Goal: Task Accomplishment & Management: Complete application form

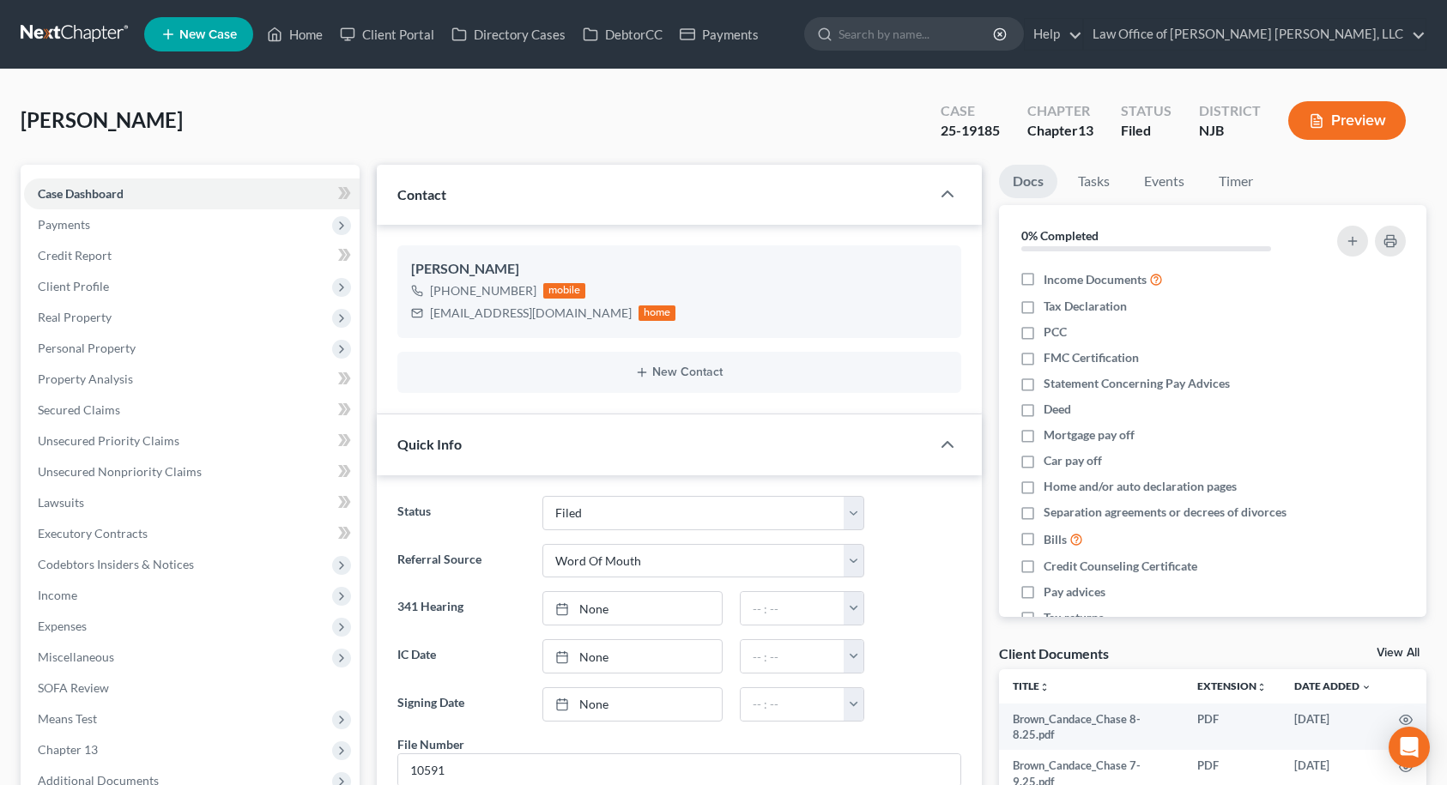
select select "10"
select select "0"
click at [312, 34] on link "Home" at bounding box center [294, 34] width 73 height 31
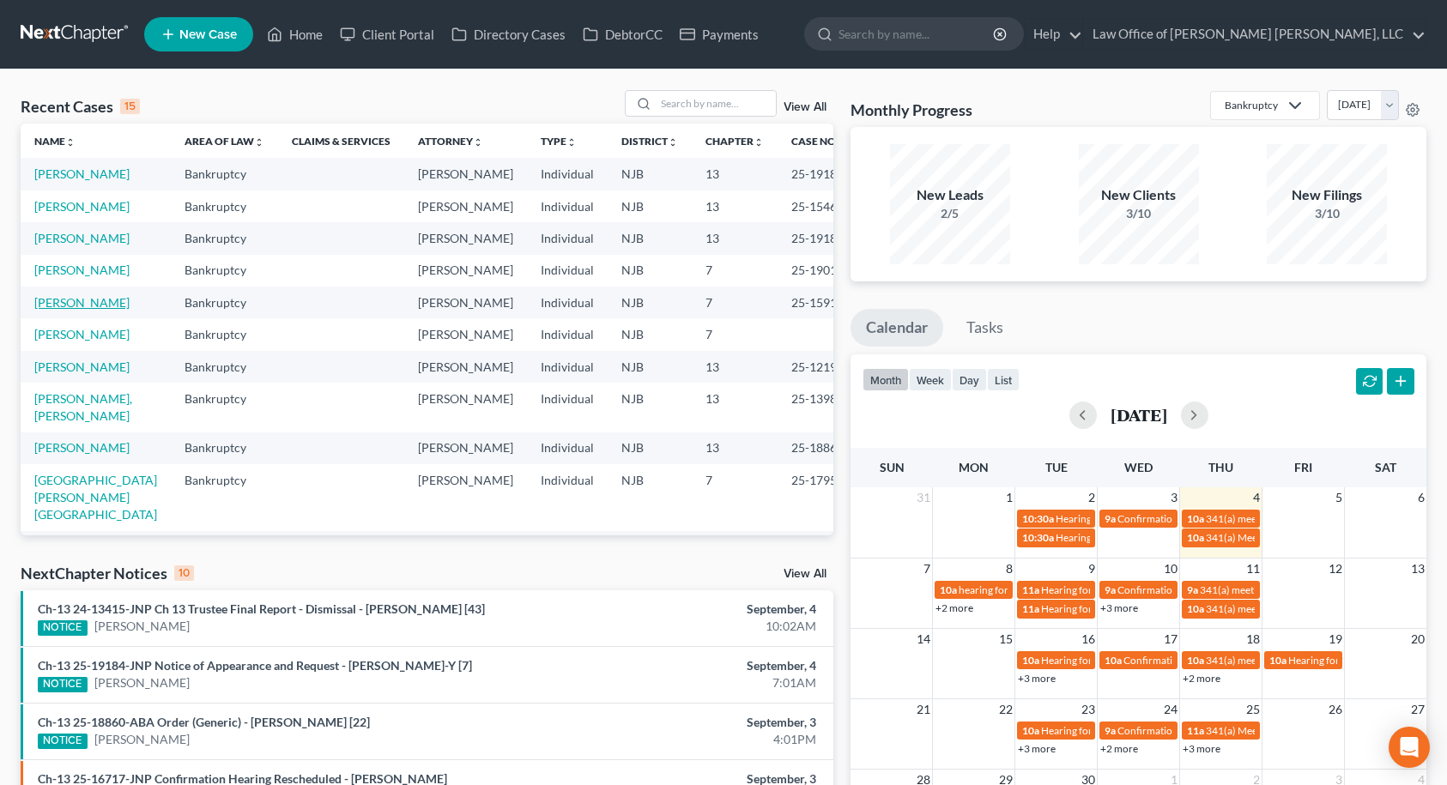
click at [78, 310] on link "[PERSON_NAME]" at bounding box center [81, 302] width 95 height 15
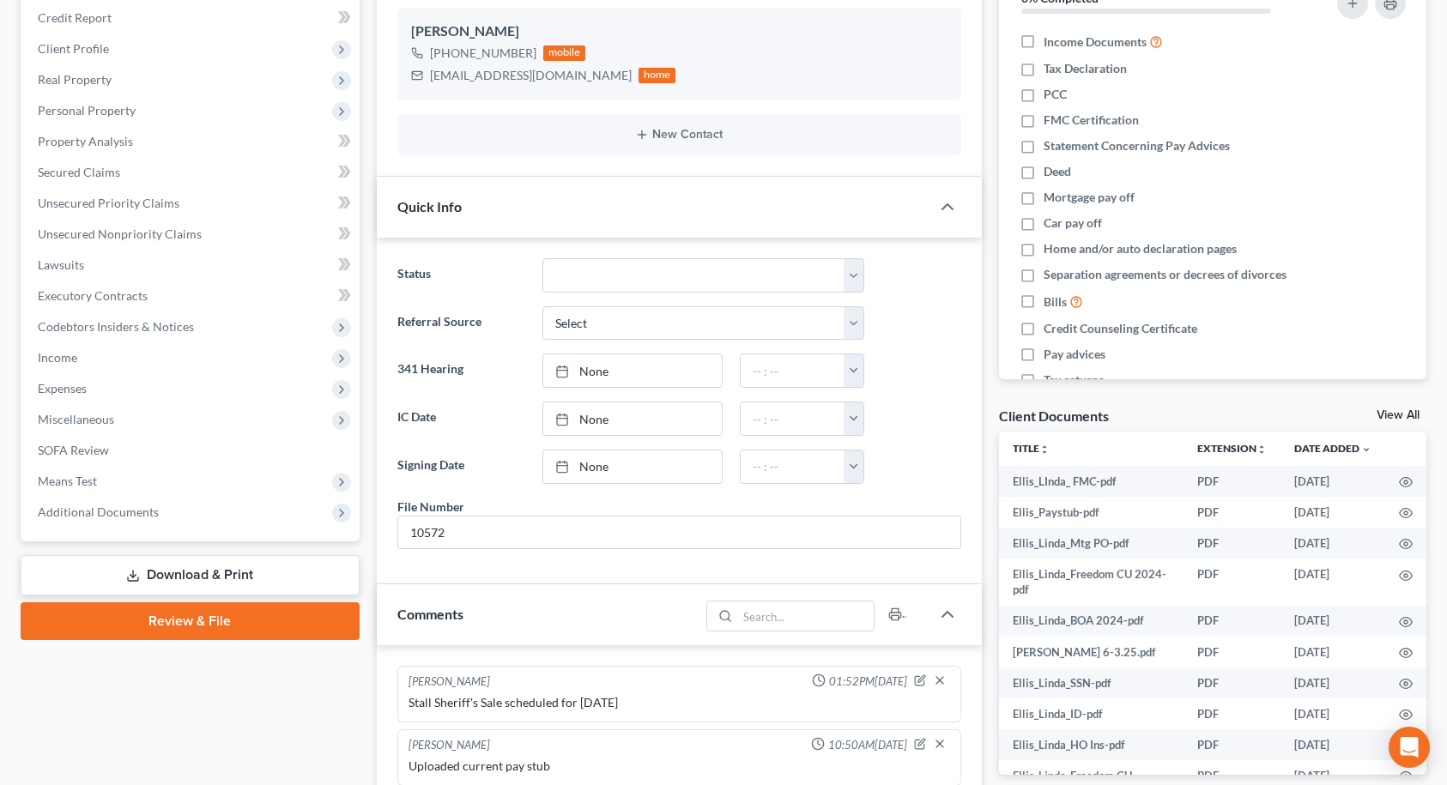
scroll to position [257, 0]
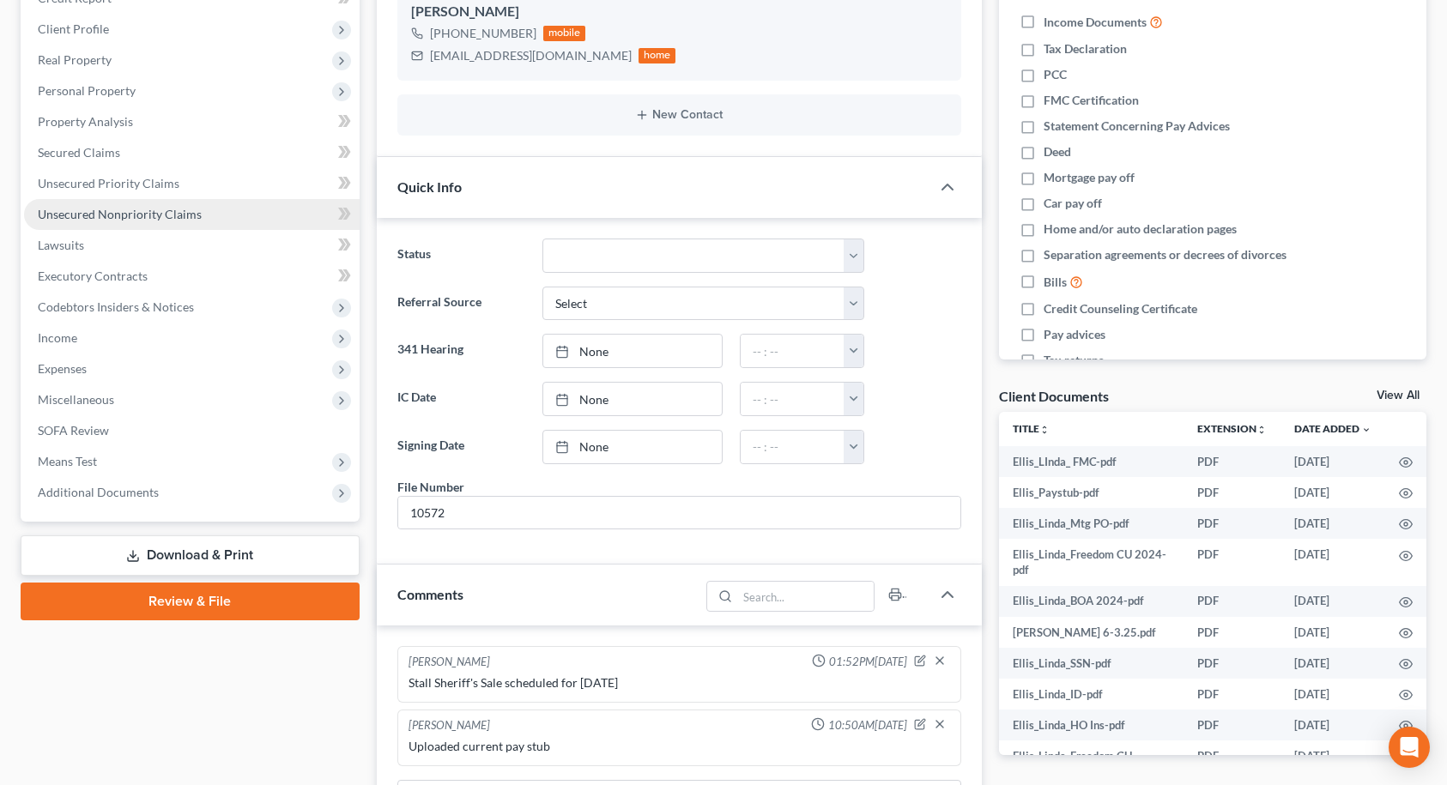
click at [142, 221] on span "Unsecured Nonpriority Claims" at bounding box center [120, 214] width 164 height 15
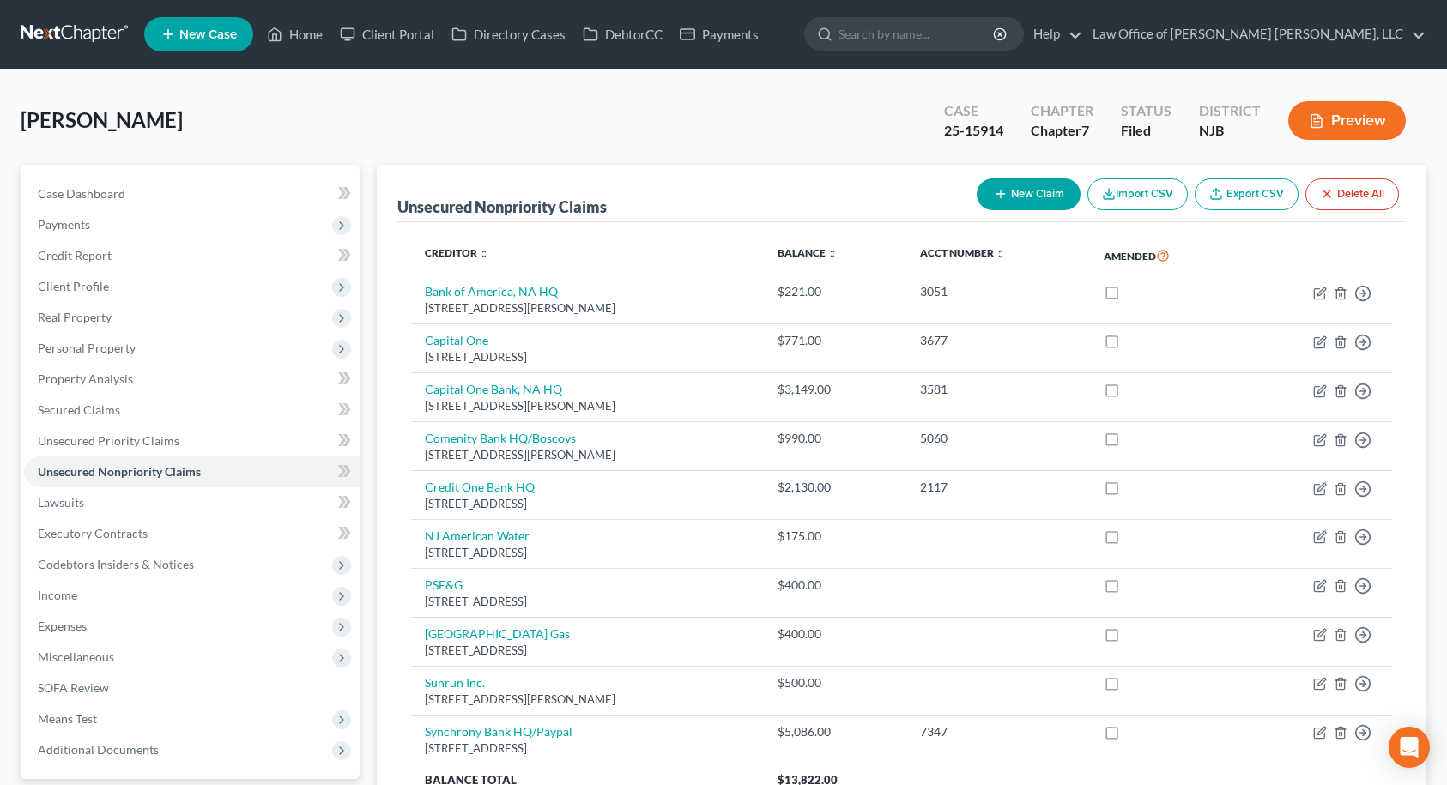
click at [1007, 190] on button "New Claim" at bounding box center [1029, 194] width 104 height 32
select select "0"
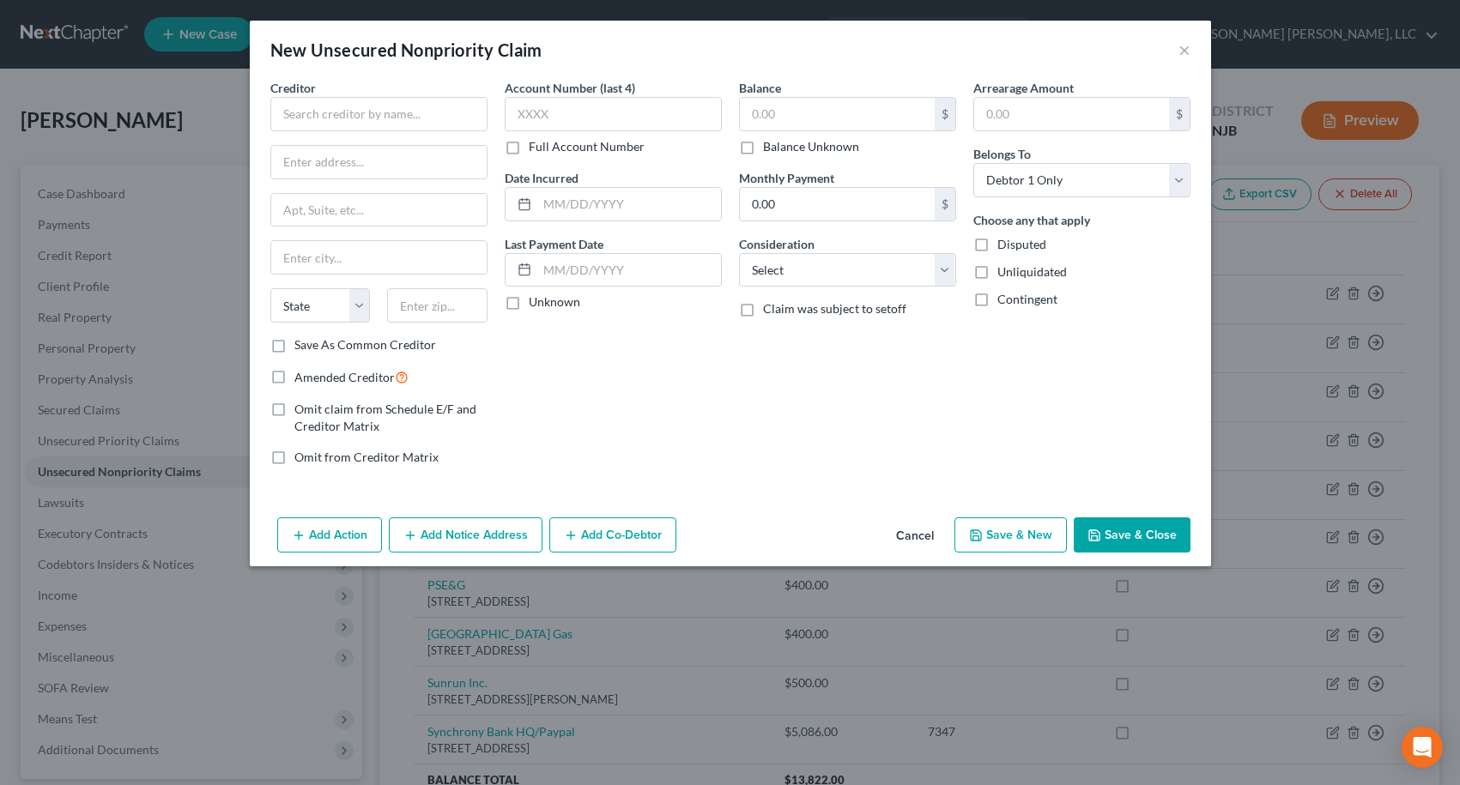
click at [294, 379] on label "Amended Creditor" at bounding box center [351, 377] width 114 height 20
click at [301, 378] on input "Amended Creditor" at bounding box center [306, 372] width 11 height 11
checkbox input "true"
click at [370, 121] on input "text" at bounding box center [378, 114] width 217 height 34
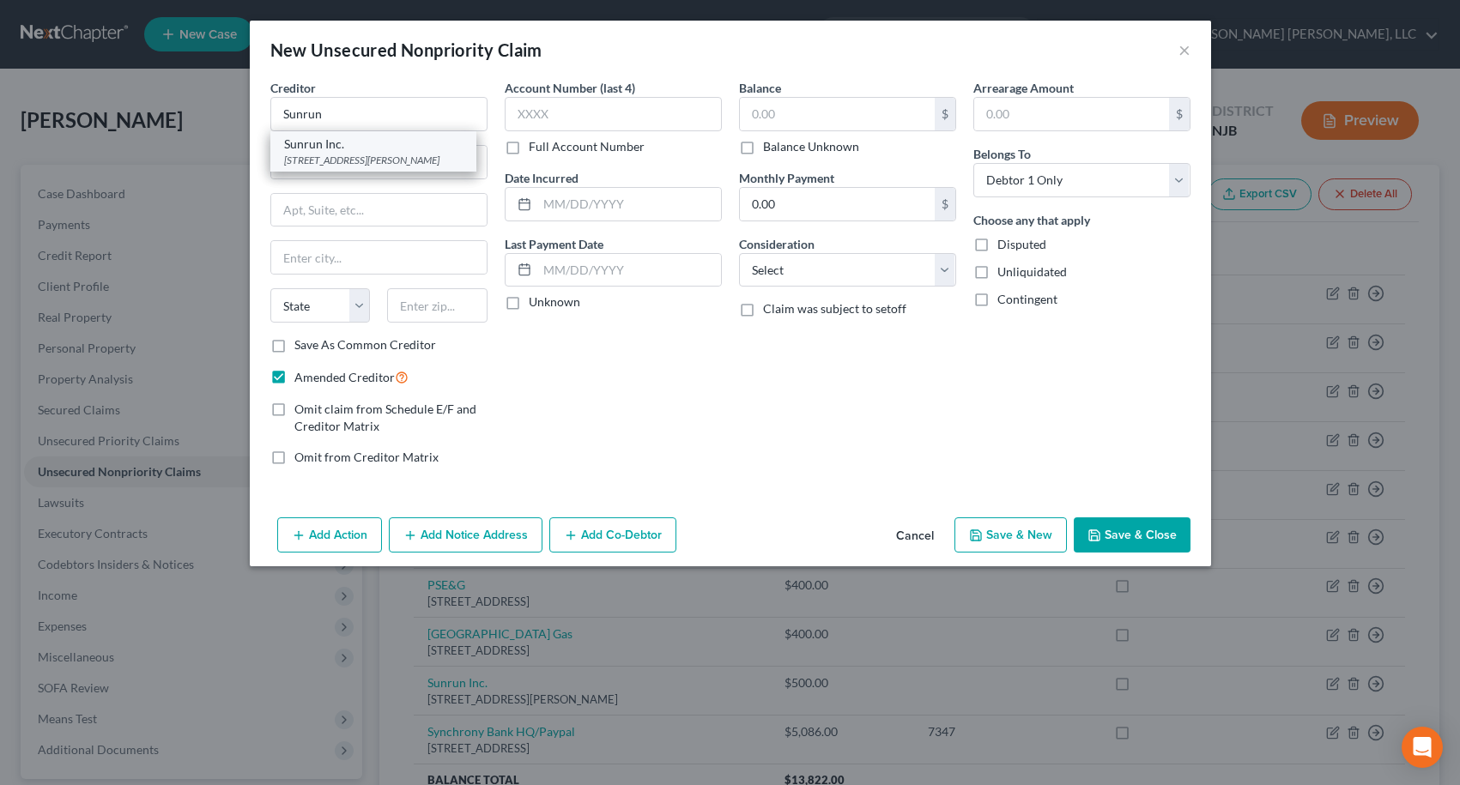
click at [372, 153] on div "[STREET_ADDRESS][PERSON_NAME]" at bounding box center [373, 160] width 178 height 15
type input "Sunrun Inc."
type input "[STREET_ADDRESS][PERSON_NAME]"
type input "[STREET_ADDRESS]"
type input "[GEOGRAPHIC_DATA]"
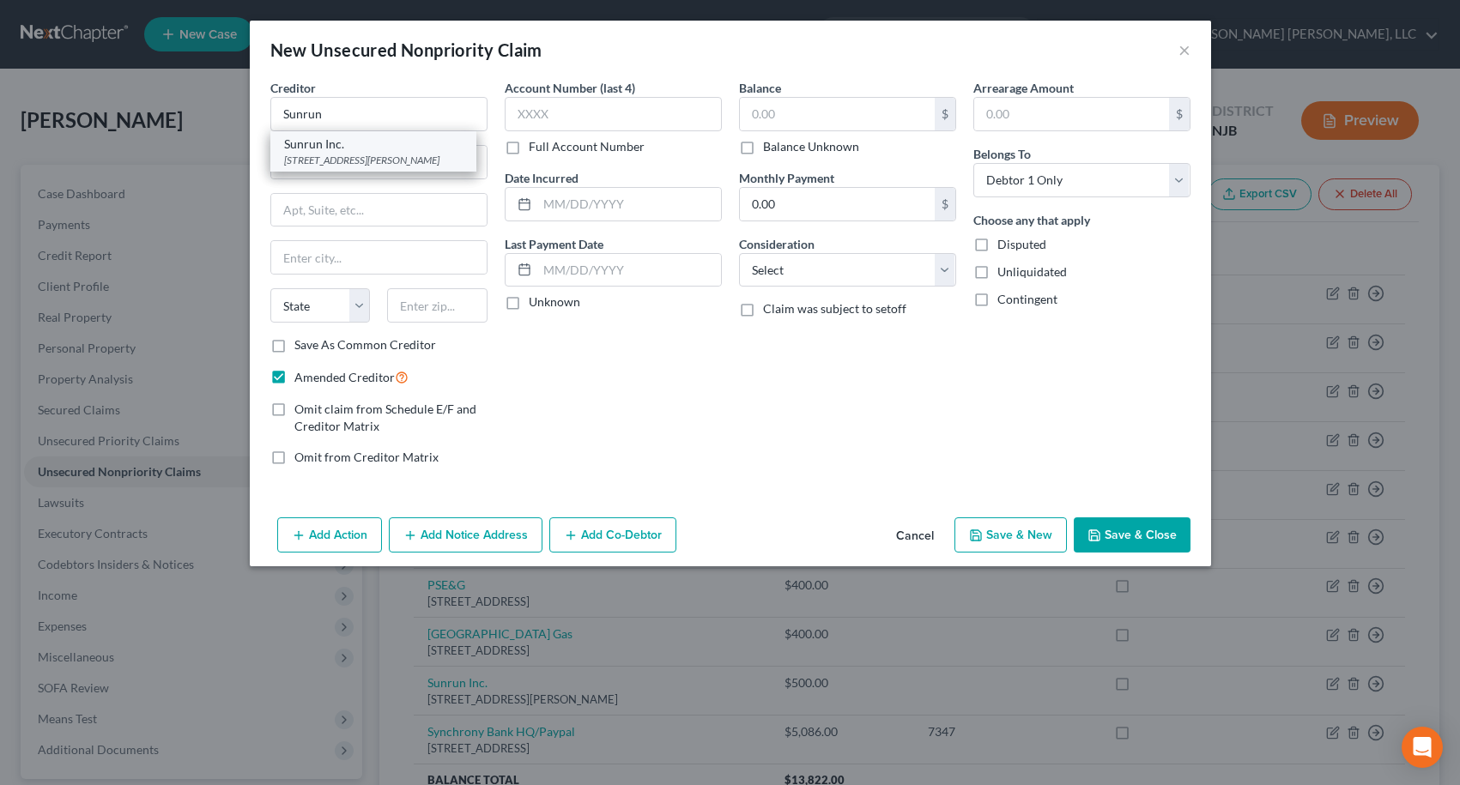
select select "4"
type input "94104"
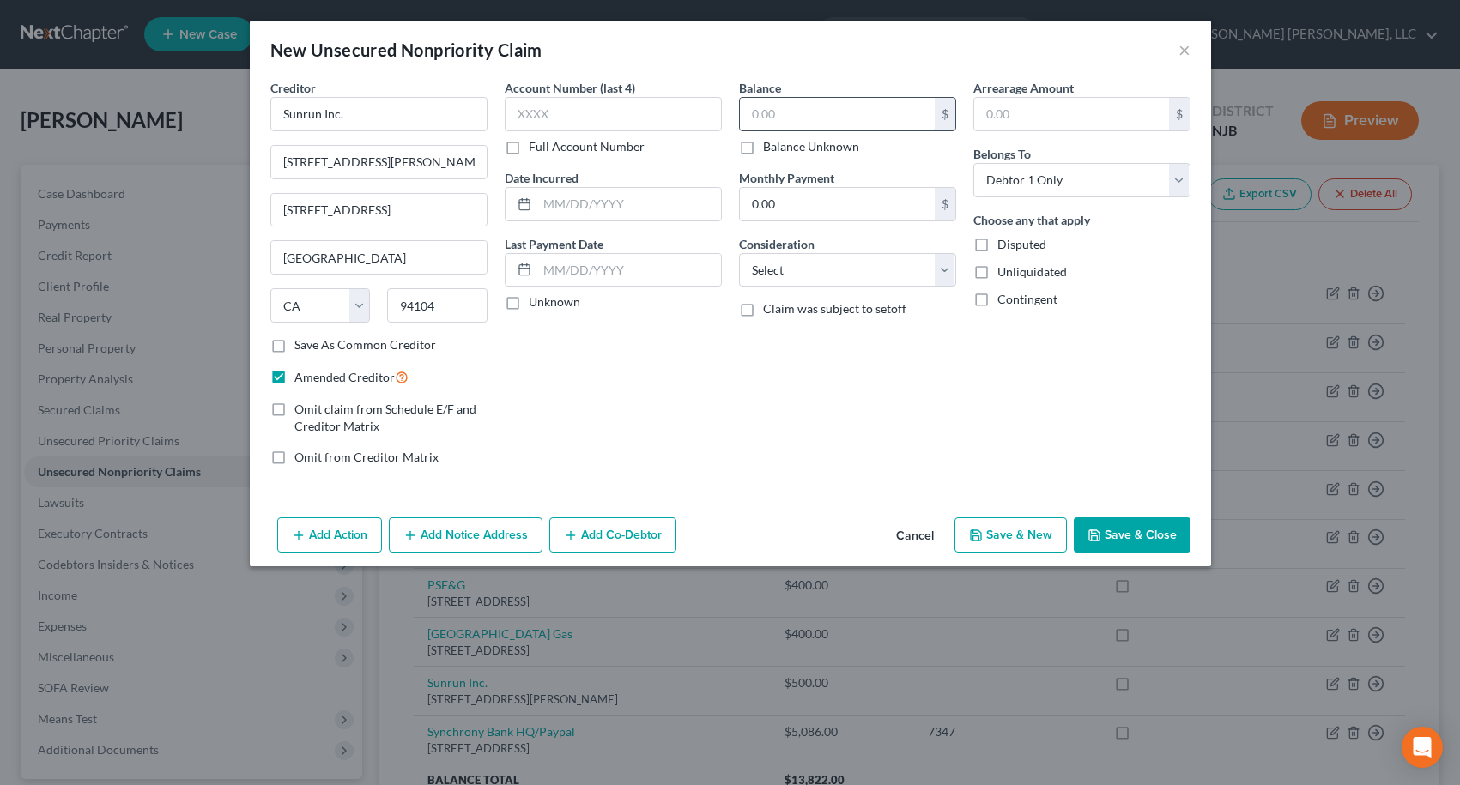
click at [741, 109] on input "text" at bounding box center [837, 114] width 195 height 33
type input "798.55"
click at [477, 530] on button "Add Notice Address" at bounding box center [466, 535] width 154 height 36
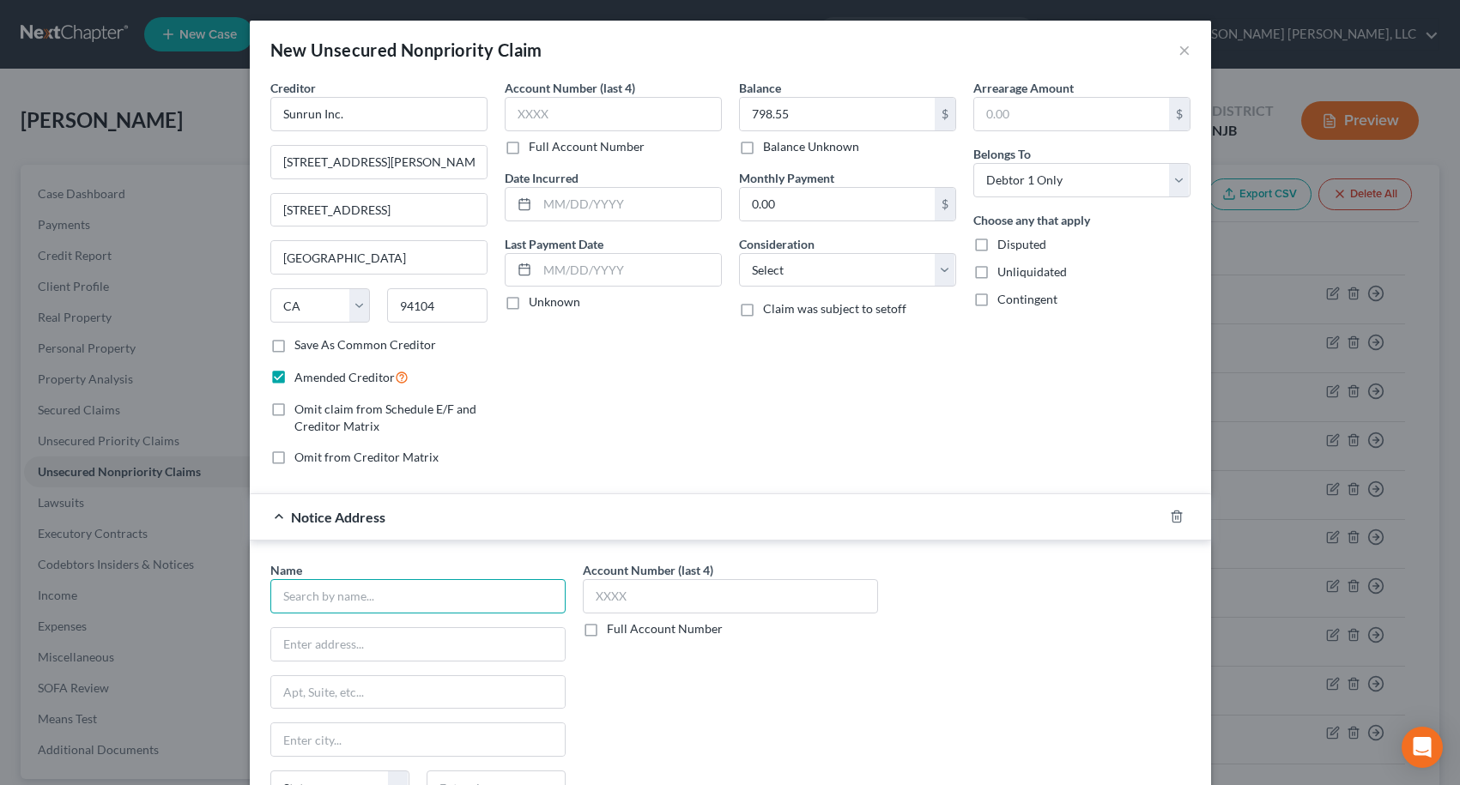
click at [409, 590] on input "text" at bounding box center [417, 596] width 295 height 34
click at [1170, 511] on icon "button" at bounding box center [1177, 517] width 14 height 14
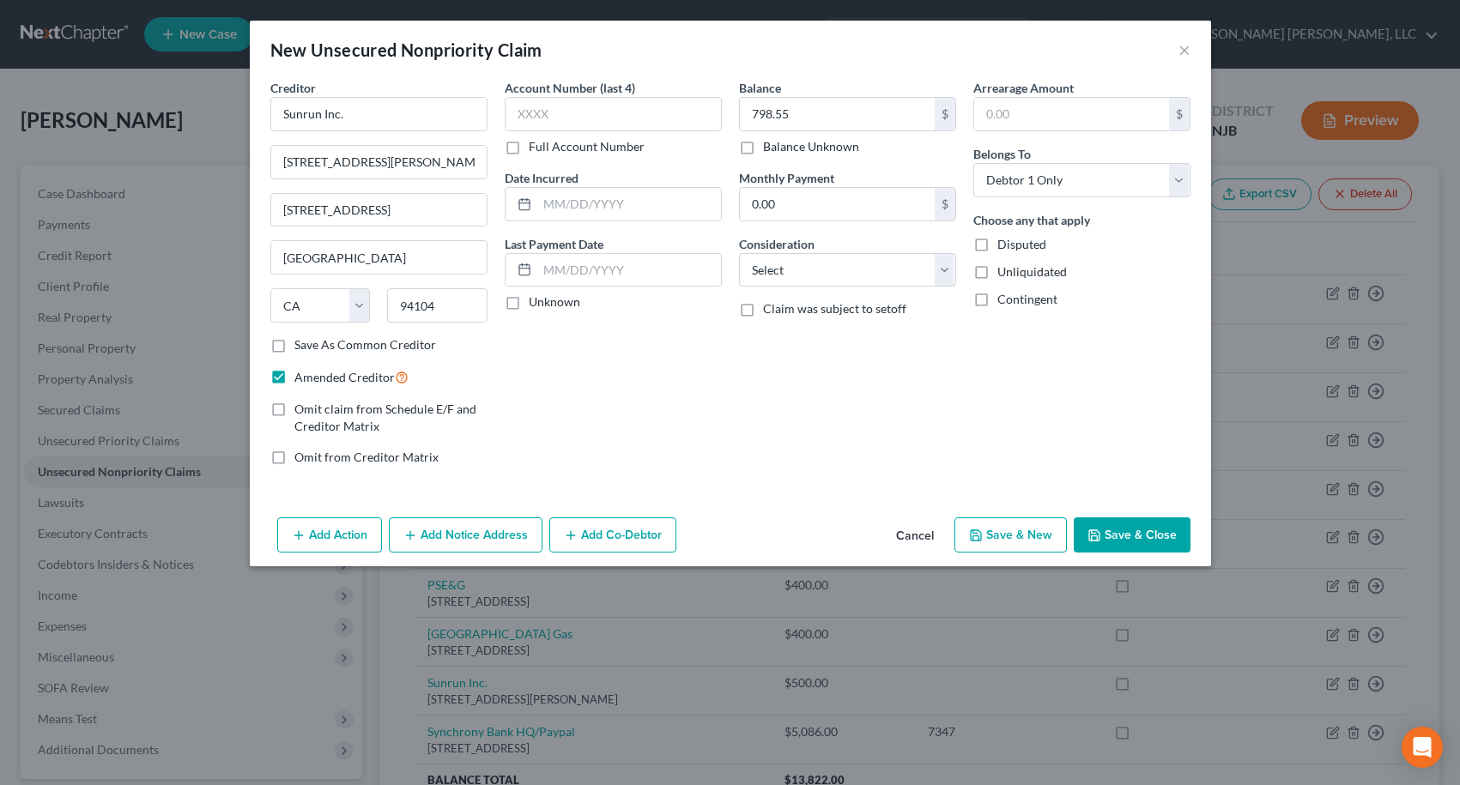
click at [1130, 533] on button "Save & Close" at bounding box center [1132, 535] width 117 height 36
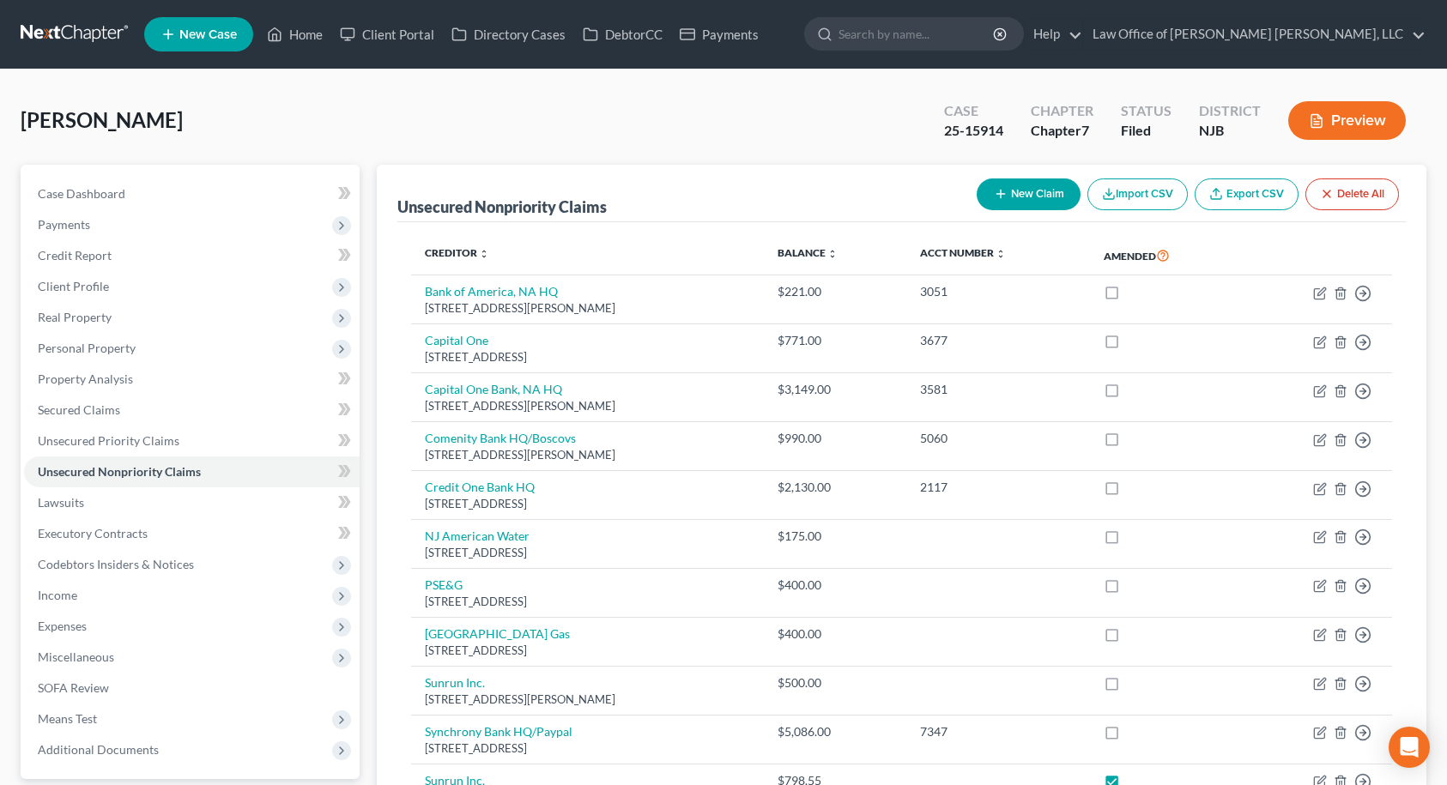
click at [1036, 197] on button "New Claim" at bounding box center [1029, 194] width 104 height 32
select select "0"
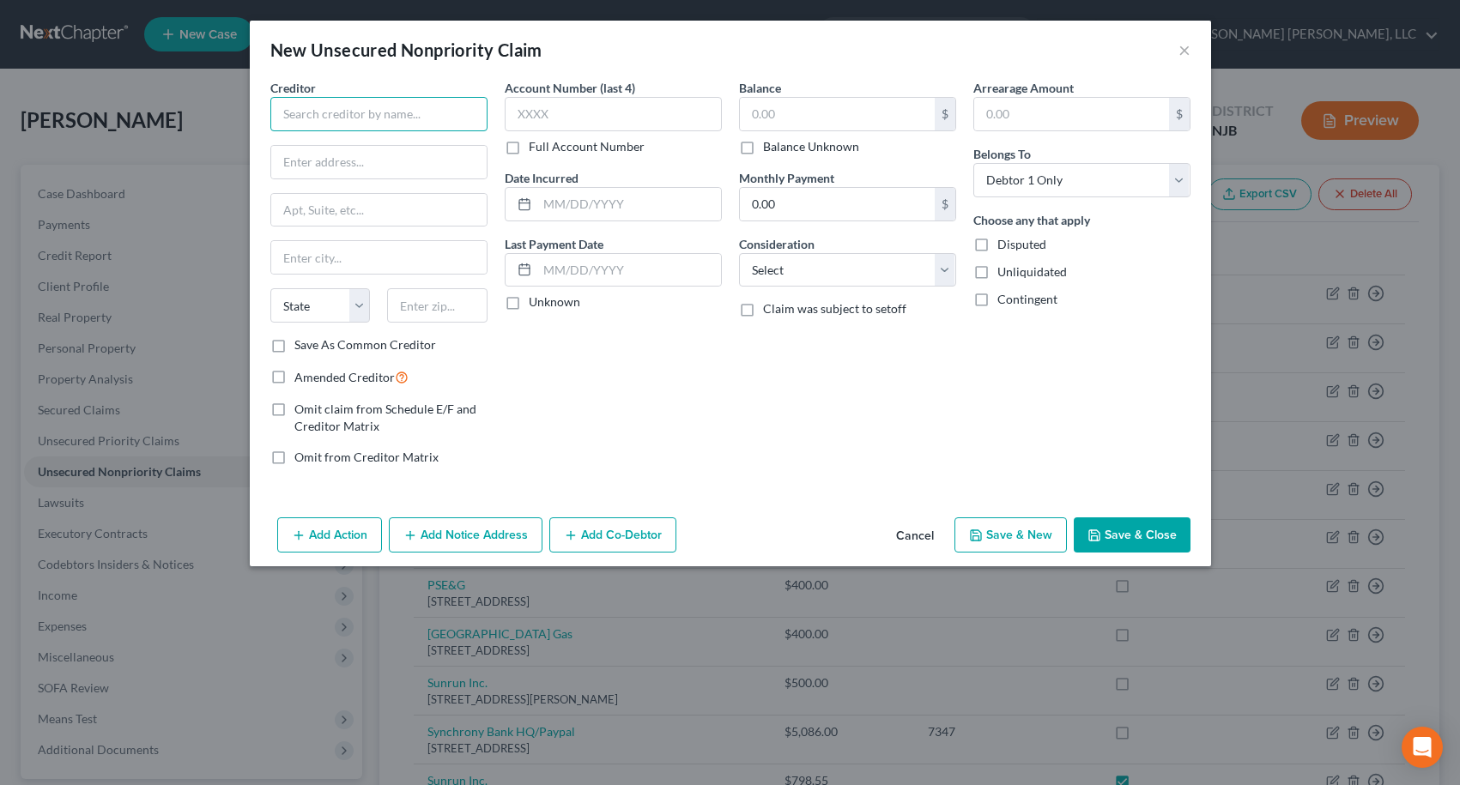
click at [285, 107] on input "text" at bounding box center [378, 114] width 217 height 34
type input "Special Financing LLC"
type input "[STREET_ADDRESS]"
